Goal: Feedback & Contribution: Submit feedback/report problem

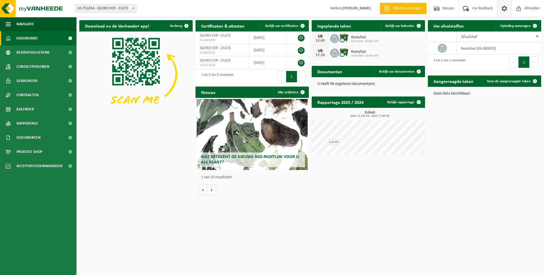
click at [503, 9] on span at bounding box center [504, 8] width 9 height 17
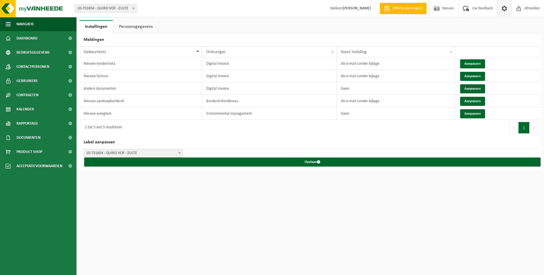
click at [137, 27] on link "Persoonsgegevens" at bounding box center [135, 26] width 45 height 13
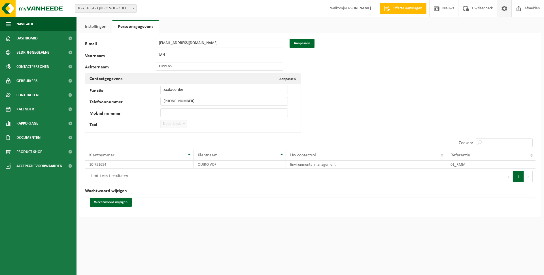
click at [94, 25] on link "Instellingen" at bounding box center [95, 26] width 33 height 13
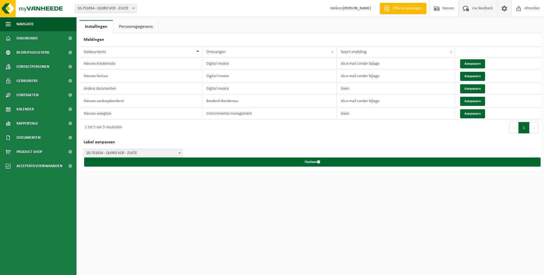
click at [472, 9] on span "Uw feedback" at bounding box center [483, 8] width 24 height 17
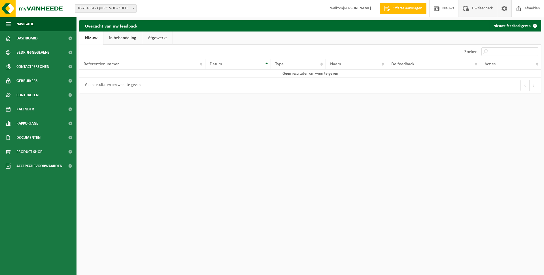
click at [505, 12] on span at bounding box center [504, 8] width 9 height 17
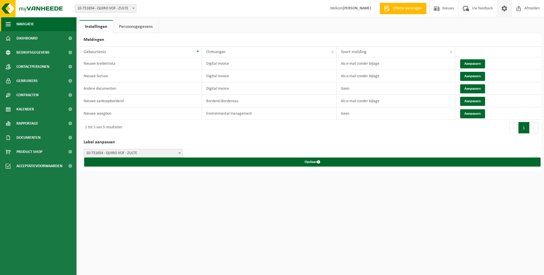
click at [10, 24] on span "button" at bounding box center [8, 24] width 5 height 14
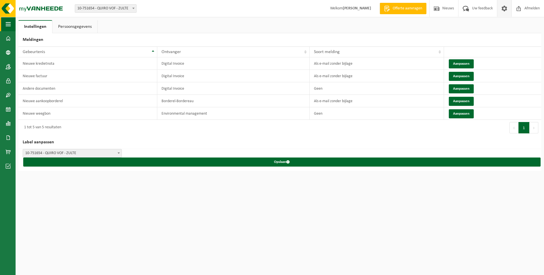
click at [10, 24] on span "button" at bounding box center [8, 24] width 5 height 14
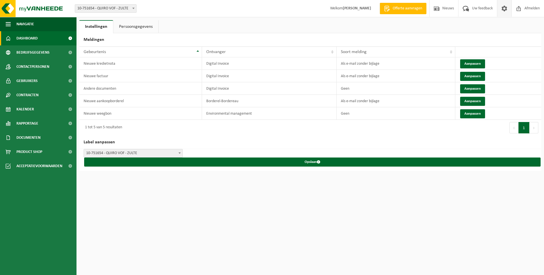
click at [70, 39] on span at bounding box center [70, 38] width 13 height 14
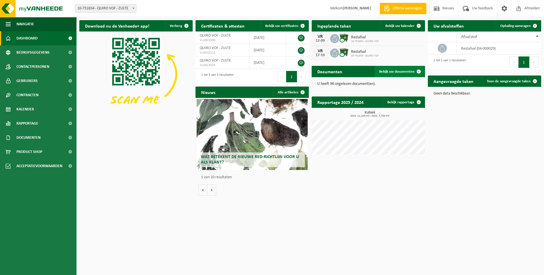
click at [398, 72] on span "Bekijk uw documenten" at bounding box center [396, 72] width 35 height 4
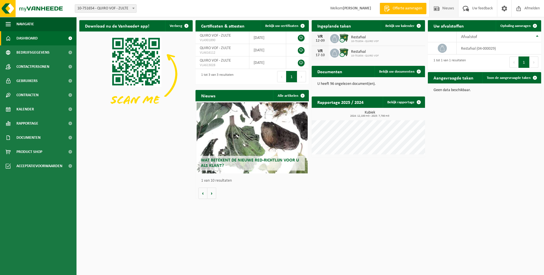
click at [451, 11] on span "Nieuws" at bounding box center [448, 8] width 14 height 17
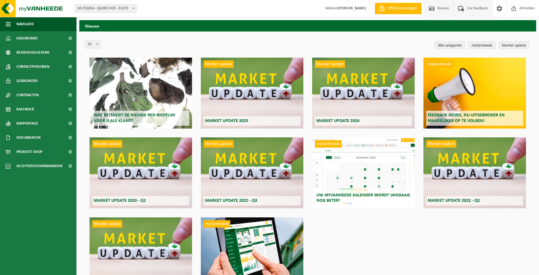
click at [482, 12] on span "Uw feedback" at bounding box center [478, 8] width 24 height 17
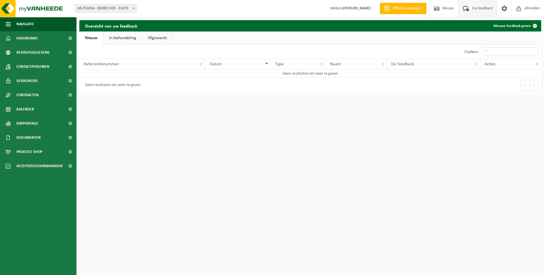
click at [110, 64] on span "Referentienummer" at bounding box center [101, 64] width 35 height 5
click at [202, 65] on th "Referentienummer" at bounding box center [142, 64] width 126 height 11
click at [143, 74] on td "Geen resultaten om weer te geven" at bounding box center [310, 73] width 462 height 8
click at [324, 65] on th "Type" at bounding box center [298, 64] width 55 height 11
click at [323, 65] on th "Type" at bounding box center [298, 64] width 55 height 11
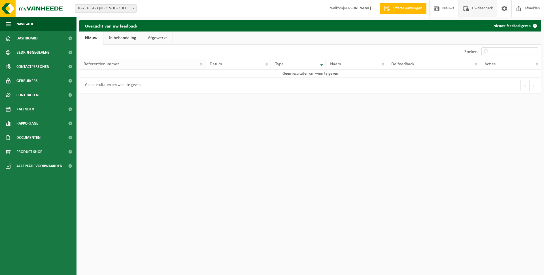
click at [112, 68] on table "Referentienummer Datum Type Naam De feedback Acties Geen resultaten om weer te …" at bounding box center [310, 68] width 462 height 19
click at [116, 66] on span "Referentienummer" at bounding box center [101, 64] width 35 height 5
click at [511, 53] on input "Zoeken:" at bounding box center [510, 51] width 57 height 9
click at [539, 64] on th "Acties" at bounding box center [510, 64] width 61 height 11
click at [537, 66] on th "Acties" at bounding box center [510, 64] width 61 height 11
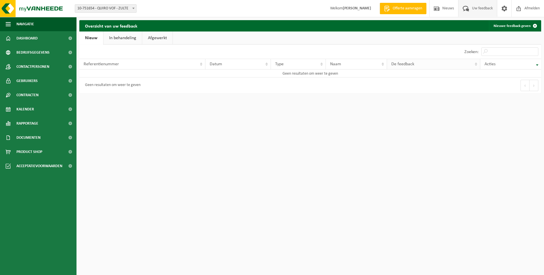
drag, startPoint x: 477, startPoint y: 67, endPoint x: 448, endPoint y: 61, distance: 30.1
click at [477, 67] on th "De feedback" at bounding box center [433, 64] width 93 height 11
click at [381, 64] on th "Naam" at bounding box center [356, 64] width 61 height 11
click at [502, 27] on link "Nieuwe feedback geven" at bounding box center [515, 25] width 52 height 11
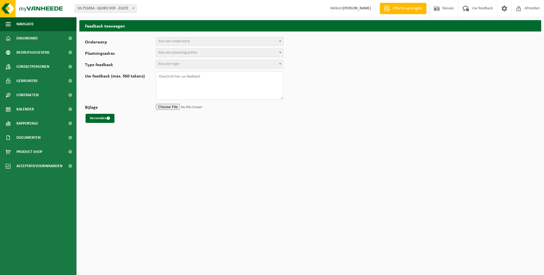
select select
click at [280, 41] on b at bounding box center [280, 41] width 2 height 1
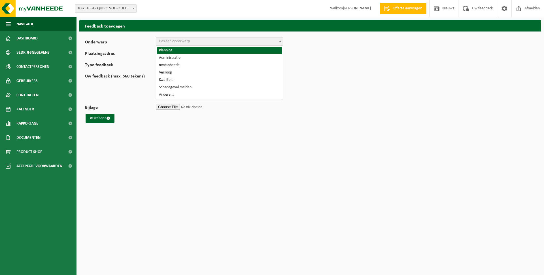
select select "1"
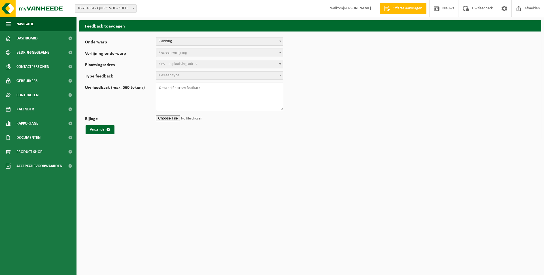
click at [279, 54] on span at bounding box center [280, 52] width 6 height 7
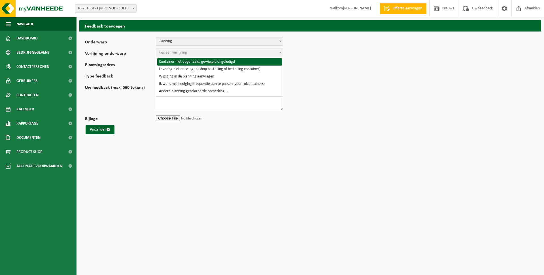
select select "2"
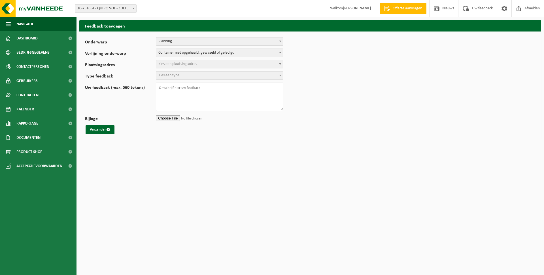
click at [202, 65] on span "Kies een plaatsingsadres" at bounding box center [219, 64] width 127 height 8
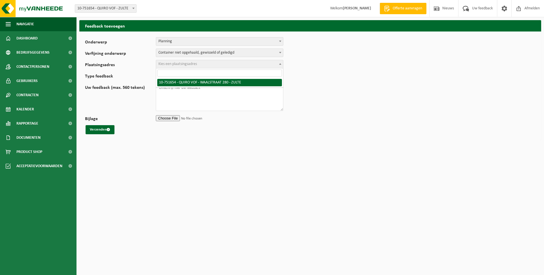
select select "19446"
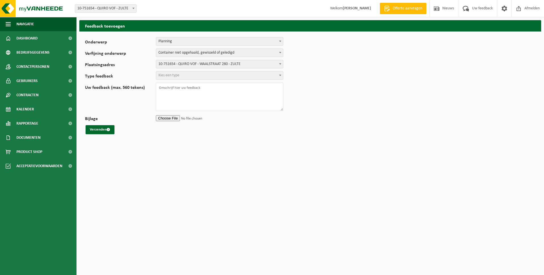
click at [196, 79] on span "Kies een type" at bounding box center [219, 75] width 127 height 8
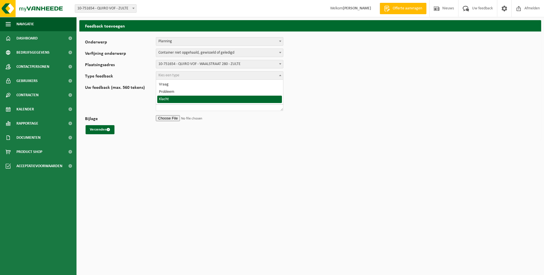
select select "COM"
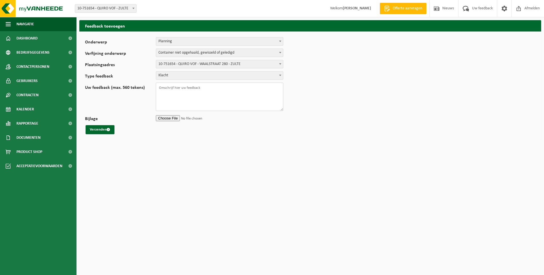
click at [183, 91] on textarea "Uw feedback (max. 560 tekens)" at bounding box center [220, 96] width 128 height 28
click at [256, 93] on textarea "deze week werd onze container niet afgehaald de poort stond evenwel vanaf 6.00 …" at bounding box center [220, 96] width 128 height 28
click at [160, 90] on textarea "deze week werd onze container niet afgehaald de poort stond evenwel vanaf 6.00 …" at bounding box center [220, 96] width 128 height 28
click at [160, 88] on textarea "deze week werd onze container niet afgehaald de poort stond evenwel vanaf 6.00 …" at bounding box center [220, 96] width 128 height 28
click at [158, 87] on textarea "deze week werd onze container niet afgehaald de poort stond evenwel vanaf 6.00 …" at bounding box center [220, 96] width 128 height 28
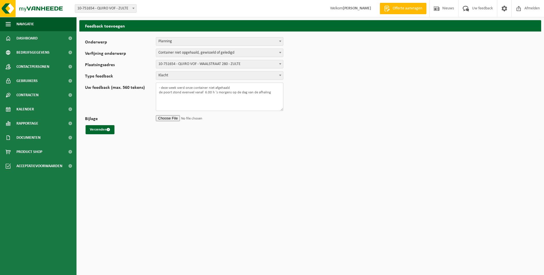
click at [158, 92] on textarea "- deze week werd onze container niet afgehaald de poort stond evenwel vanaf 6.0…" at bounding box center [220, 96] width 128 height 28
click at [162, 99] on textarea "- deze week werd onze container niet afgehaald - de poort stond evenwel vanaf 6…" at bounding box center [220, 96] width 128 height 28
drag, startPoint x: 233, startPoint y: 96, endPoint x: 220, endPoint y: 98, distance: 13.7
click at [220, 98] on textarea "- deze week werd onze container niet afgehaald - de poort stond evenwel vanaf 6…" at bounding box center [220, 96] width 128 height 28
type textarea "- deze week werd onze container niet afgehaald - de poort stond evenwel vanaf 6…"
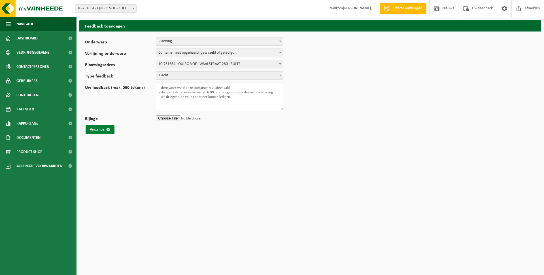
click at [109, 129] on span "submit" at bounding box center [109, 130] width 4 height 4
